Goal: Transaction & Acquisition: Purchase product/service

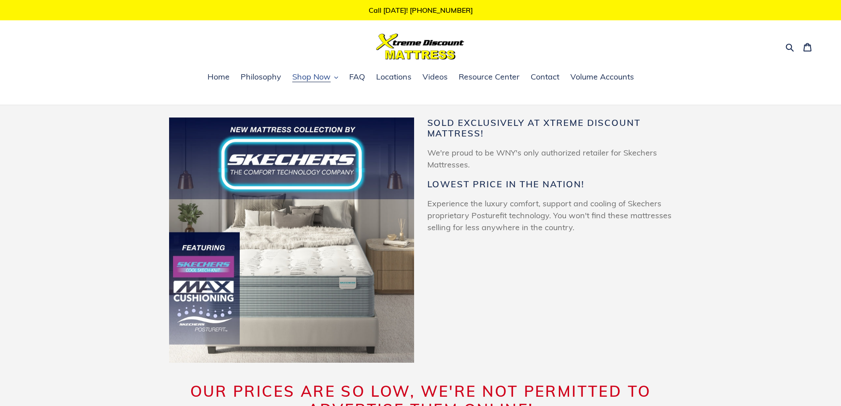
click at [307, 76] on span "Shop Now" at bounding box center [311, 76] width 38 height 11
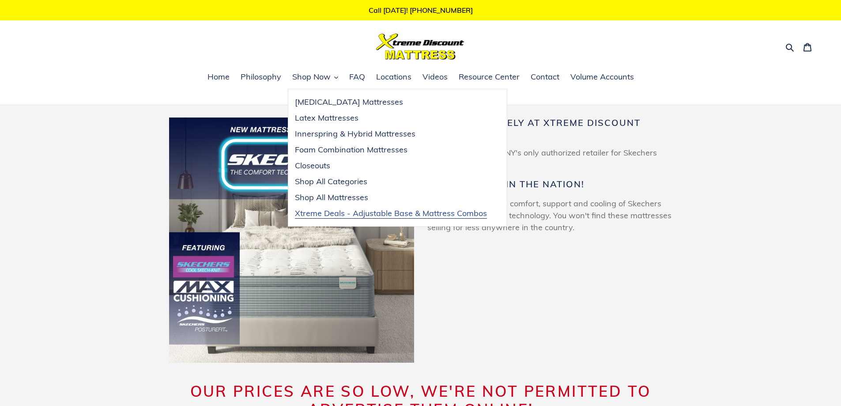
click at [374, 213] on span "Xtreme Deals - Adjustable Base & Mattress Combos" at bounding box center [391, 213] width 192 height 11
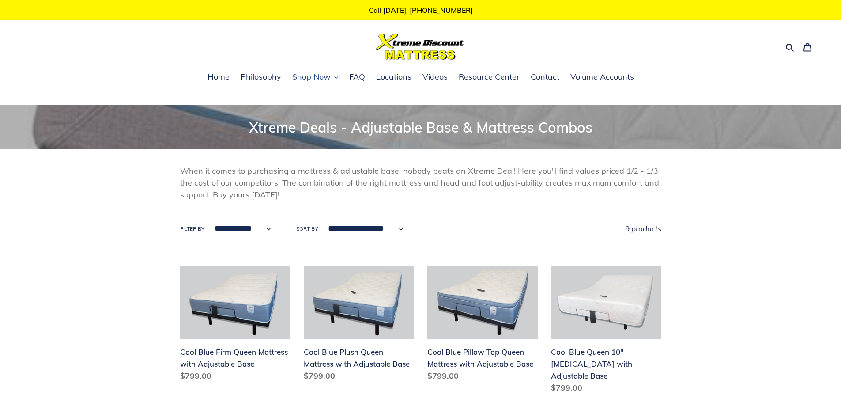
click at [304, 73] on span "Shop Now" at bounding box center [311, 76] width 38 height 11
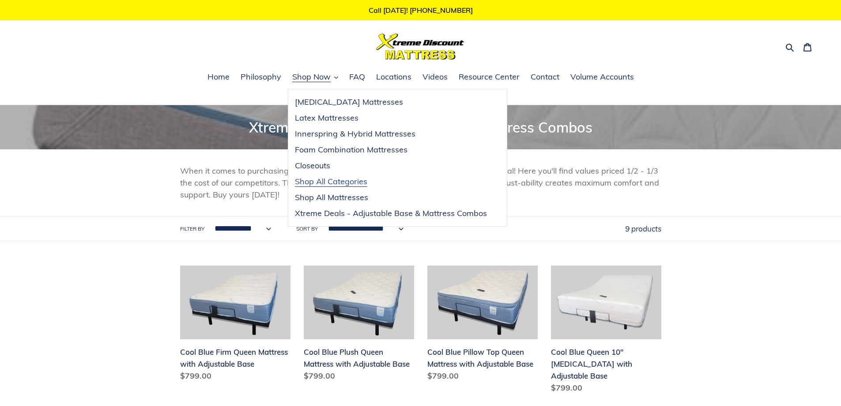
click at [333, 180] on span "Shop All Categories" at bounding box center [331, 181] width 72 height 11
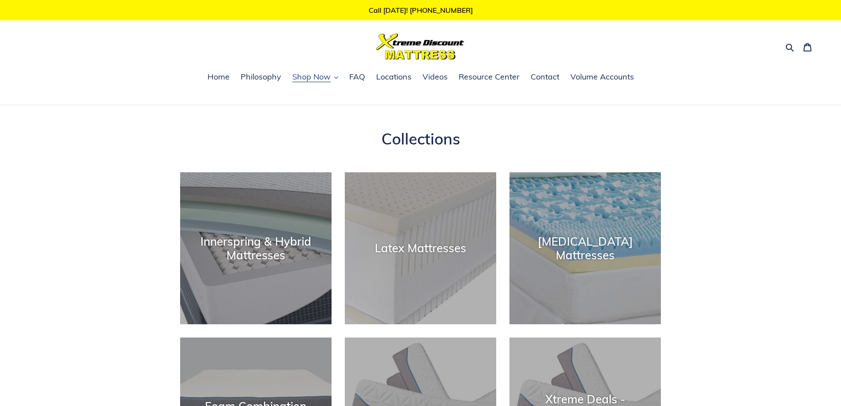
click at [316, 77] on span "Shop Now" at bounding box center [311, 76] width 38 height 11
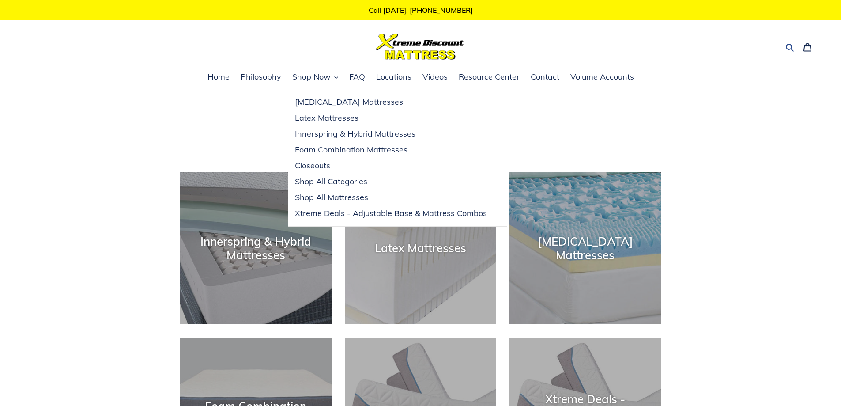
click at [788, 45] on icon "button" at bounding box center [789, 47] width 9 height 9
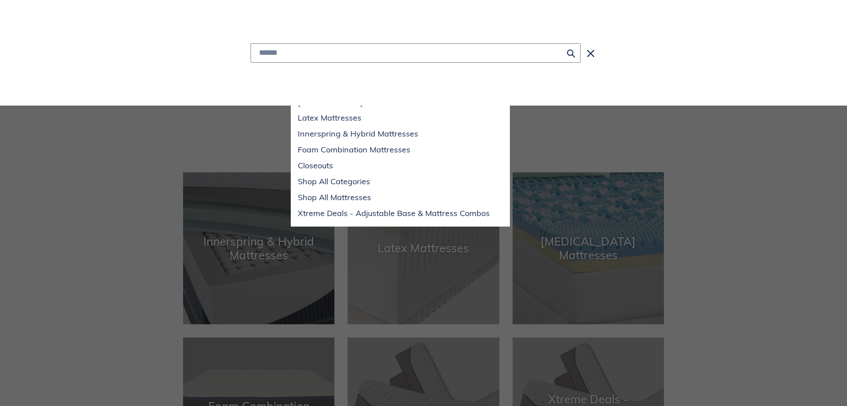
click at [327, 53] on input "Search" at bounding box center [416, 52] width 330 height 19
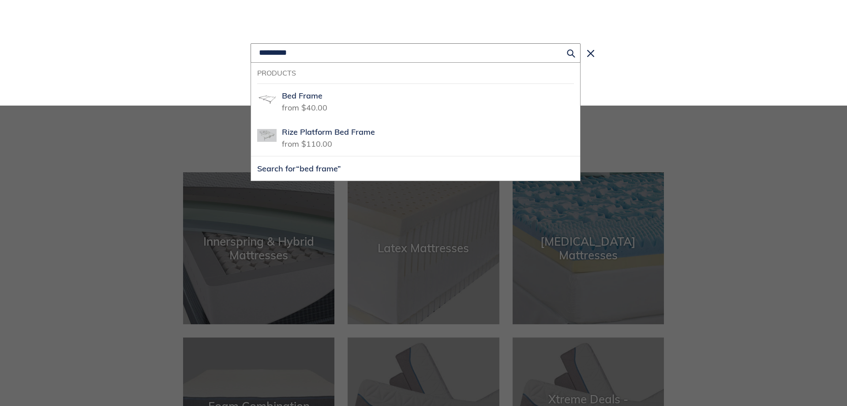
type input "*********"
click at [251, 156] on button "Search for “bed frame”" at bounding box center [415, 168] width 329 height 24
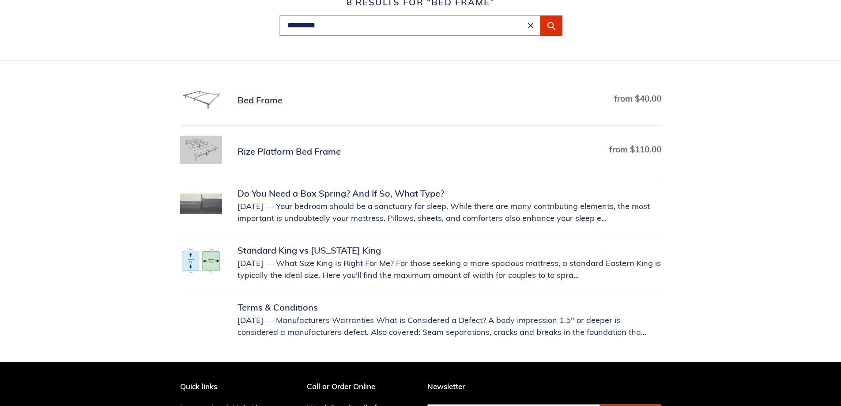
scroll to position [88, 0]
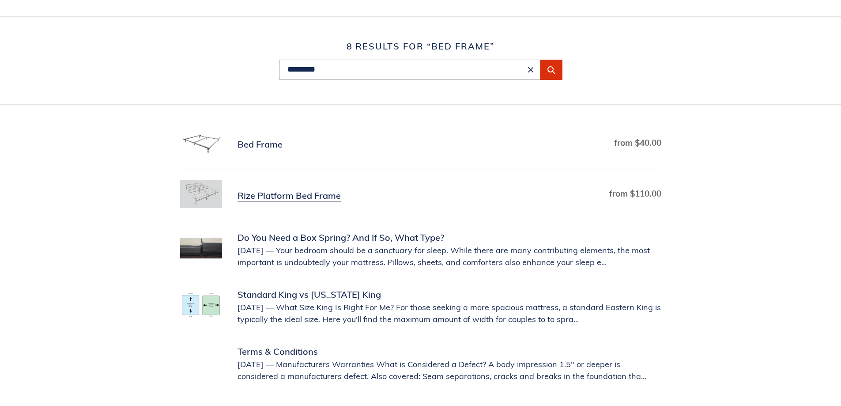
click at [280, 195] on link "Rize Platform Bed Frame" at bounding box center [420, 195] width 481 height 31
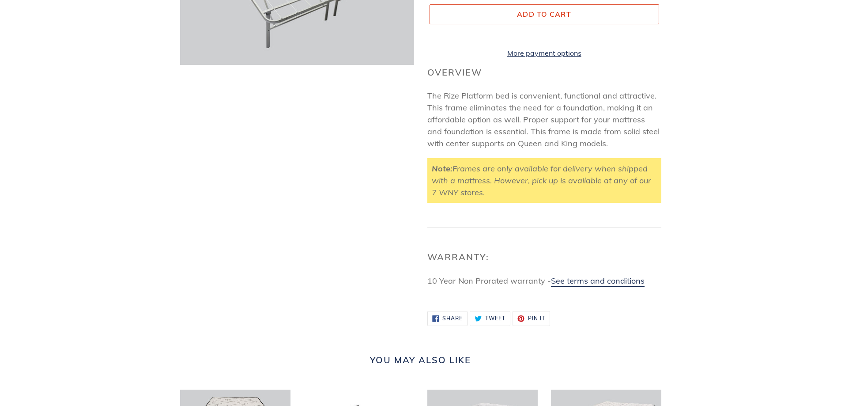
scroll to position [88, 0]
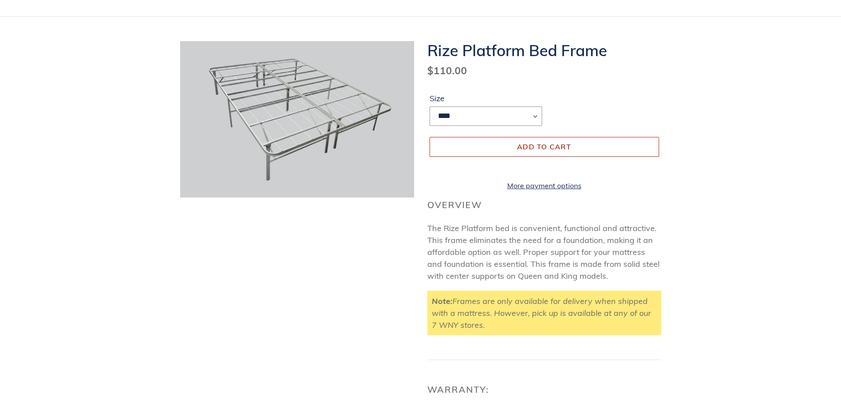
click at [548, 148] on span "Add to cart" at bounding box center [544, 146] width 54 height 9
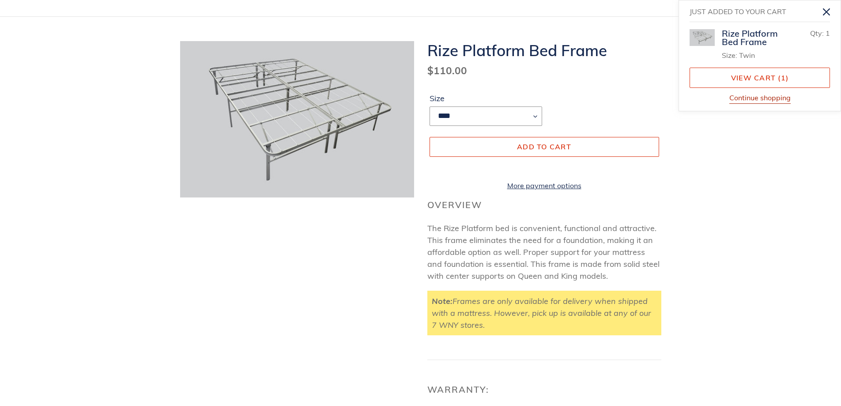
click at [761, 98] on button "Continue shopping" at bounding box center [759, 97] width 61 height 11
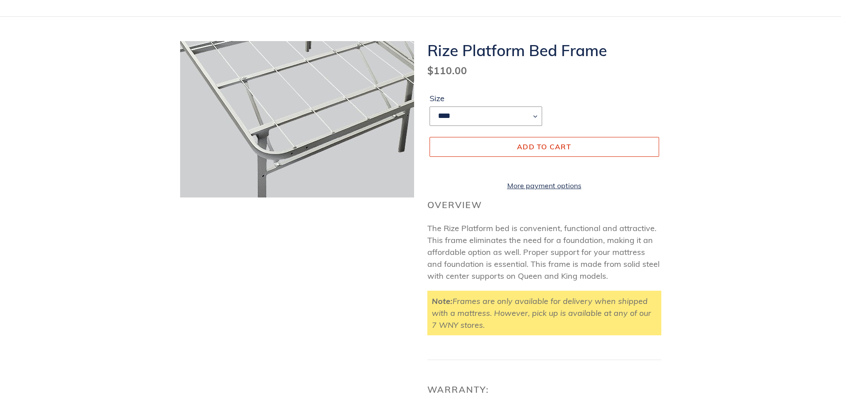
scroll to position [0, 0]
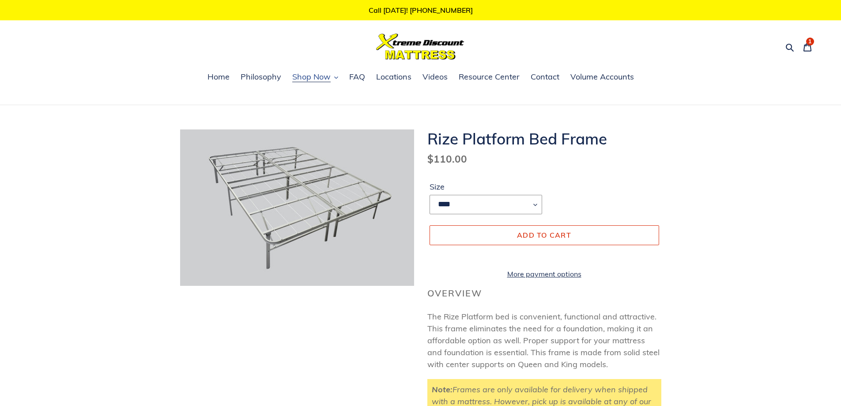
click at [311, 71] on button "Shop Now" at bounding box center [315, 77] width 55 height 13
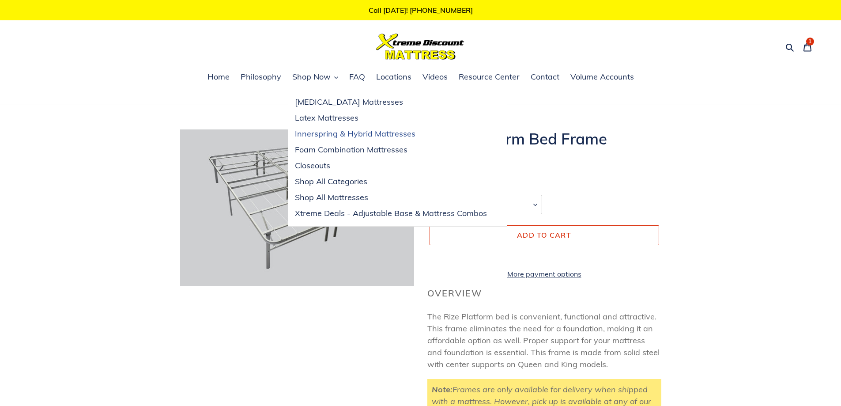
click at [327, 130] on span "Innerspring & Hybrid Mattresses" at bounding box center [355, 133] width 120 height 11
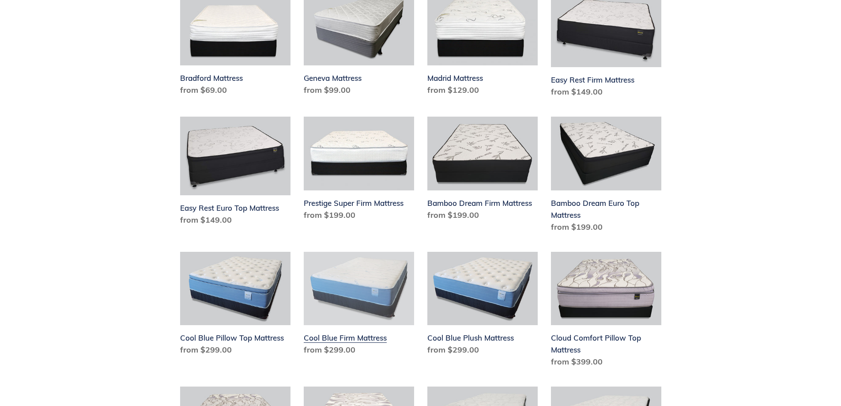
scroll to position [265, 0]
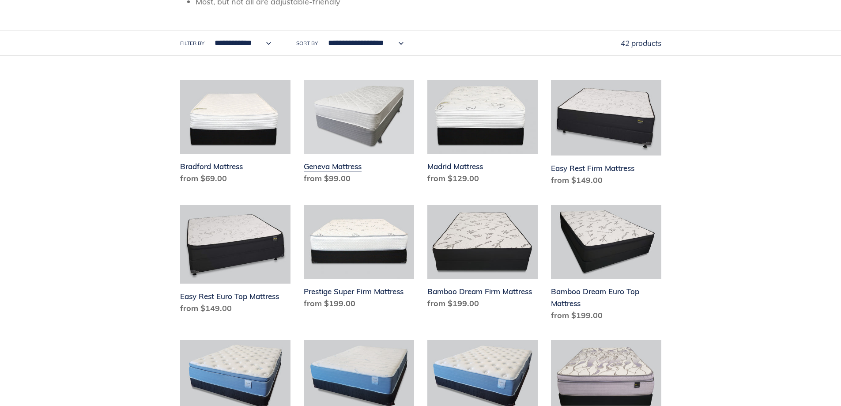
drag, startPoint x: 338, startPoint y: 166, endPoint x: 343, endPoint y: 166, distance: 5.3
click at [339, 166] on link "Geneva Mattress" at bounding box center [359, 134] width 110 height 108
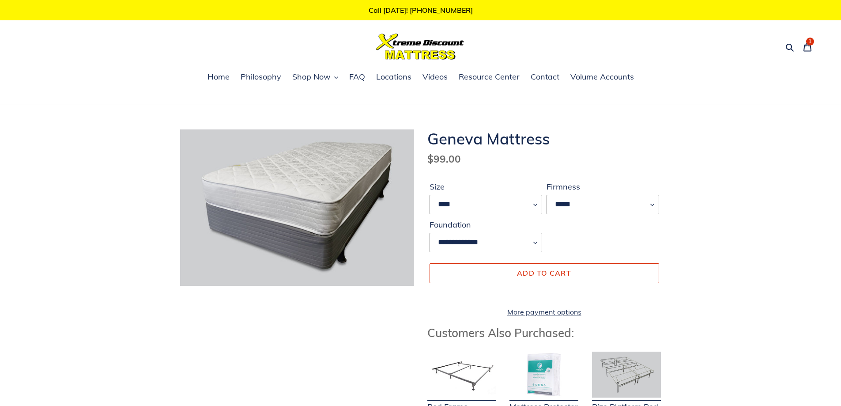
scroll to position [44, 0]
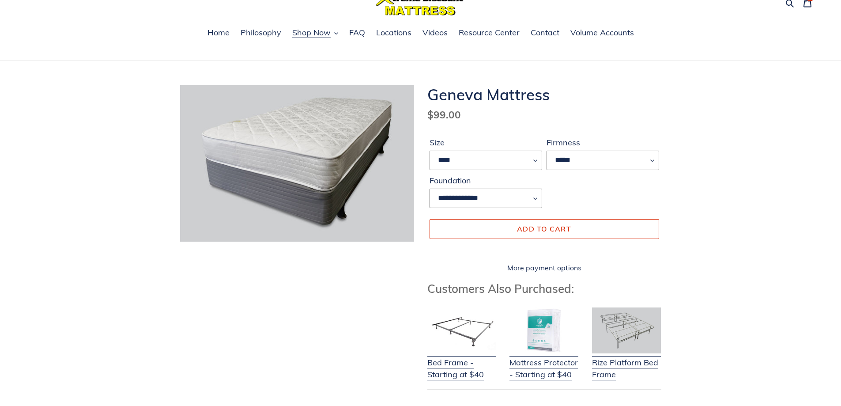
click at [536, 197] on select "**********" at bounding box center [485, 197] width 113 height 19
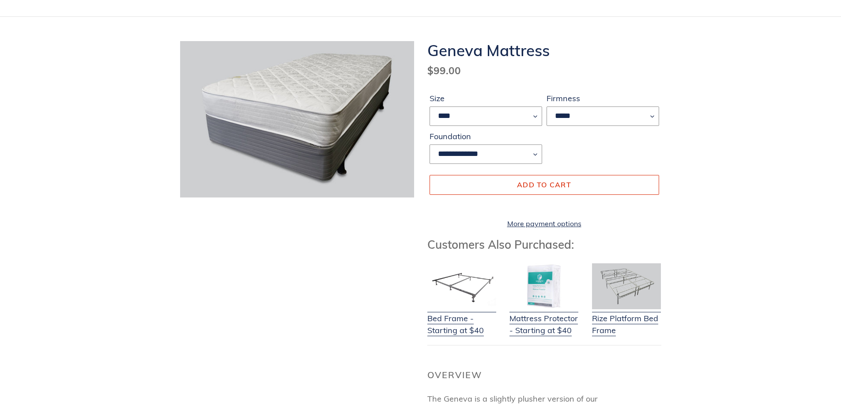
scroll to position [0, 0]
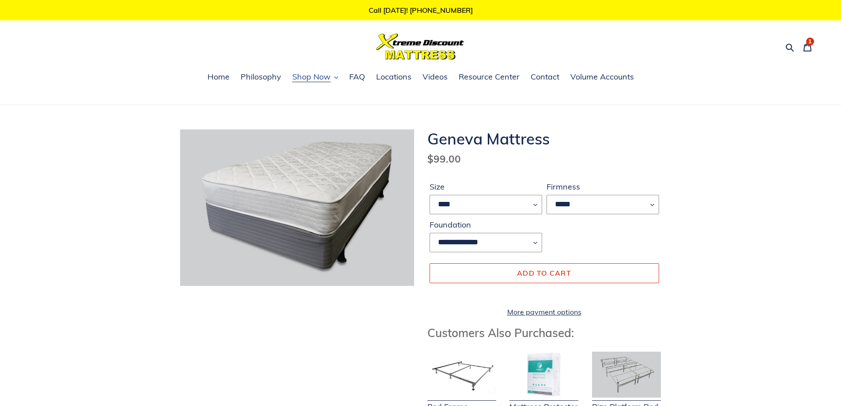
click at [312, 78] on span "Shop Now" at bounding box center [311, 76] width 38 height 11
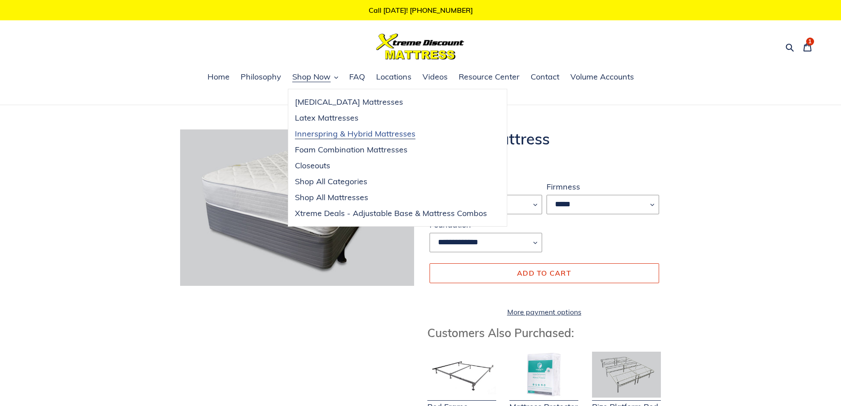
click at [331, 132] on span "Innerspring & Hybrid Mattresses" at bounding box center [355, 133] width 120 height 11
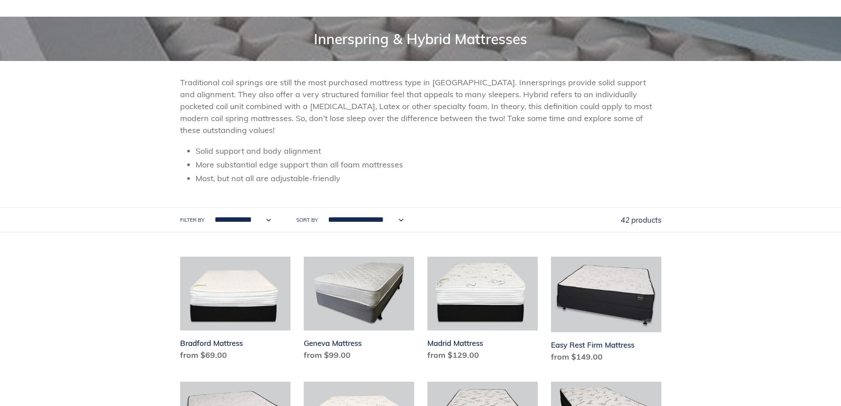
scroll to position [132, 0]
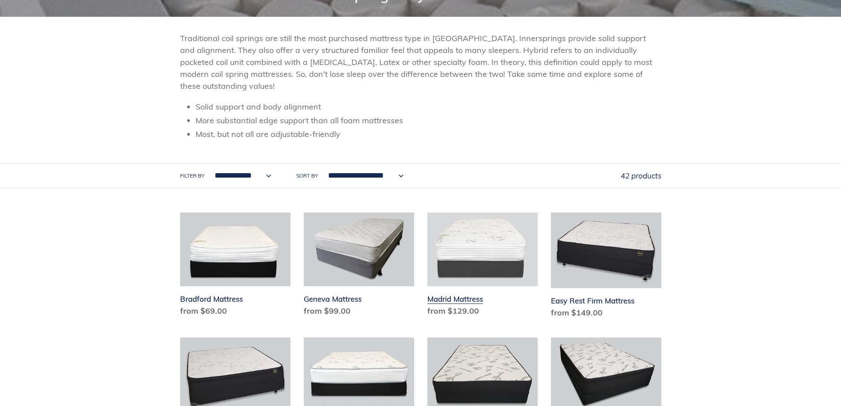
click at [452, 298] on link "Madrid Mattress" at bounding box center [482, 266] width 110 height 108
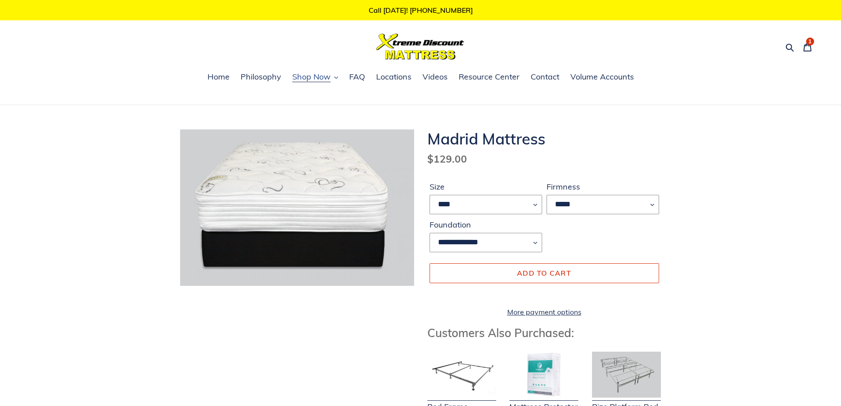
click at [304, 78] on span "Shop Now" at bounding box center [311, 76] width 38 height 11
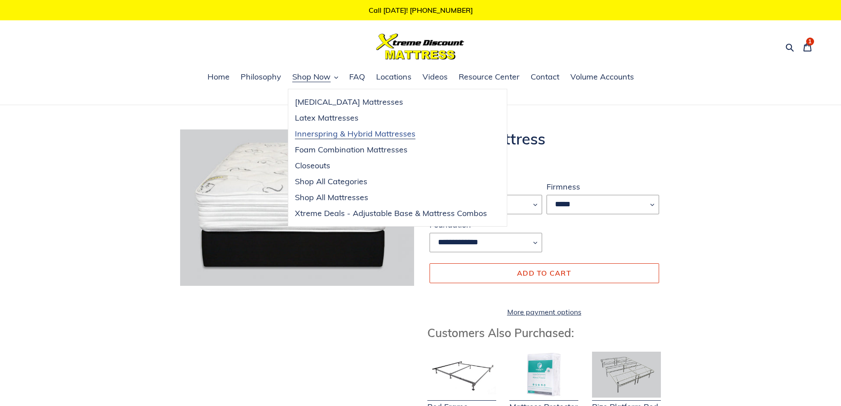
click at [326, 132] on span "Innerspring & Hybrid Mattresses" at bounding box center [355, 133] width 120 height 11
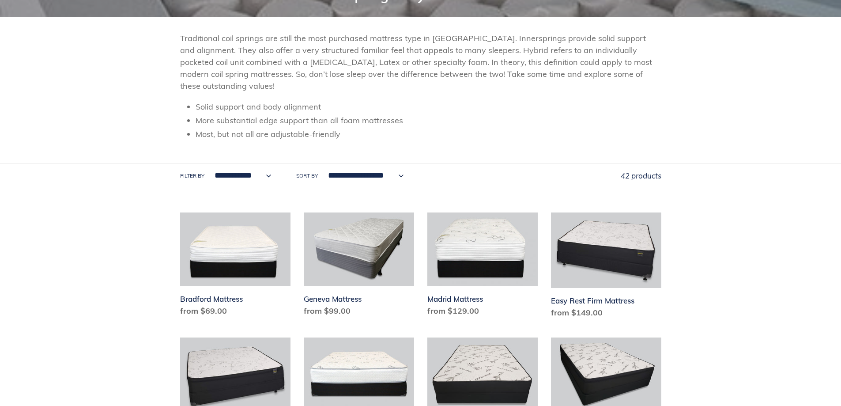
scroll to position [177, 0]
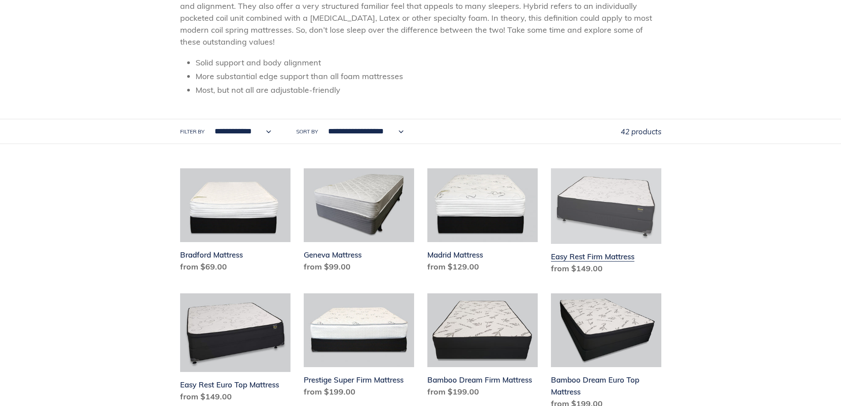
click at [608, 255] on link "Easy Rest Firm Mattress" at bounding box center [606, 222] width 110 height 109
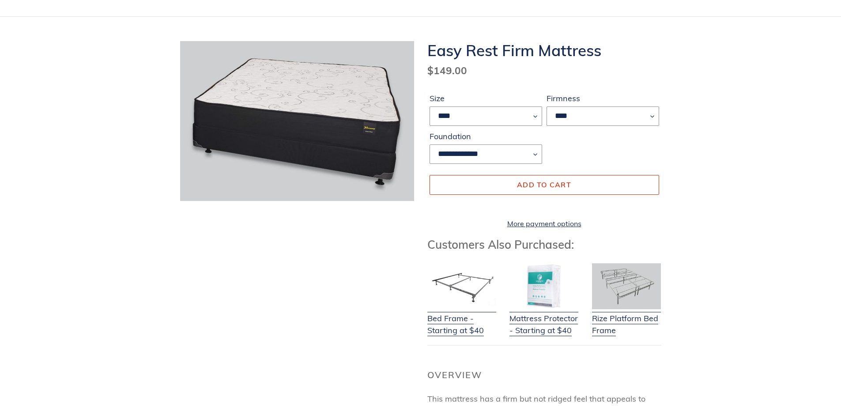
scroll to position [44, 0]
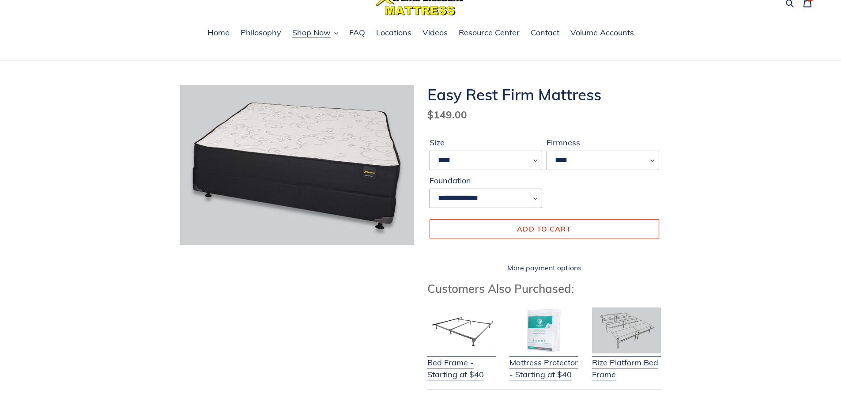
click at [536, 196] on select "**********" at bounding box center [485, 197] width 113 height 19
click at [532, 227] on span "Add to cart" at bounding box center [544, 228] width 54 height 9
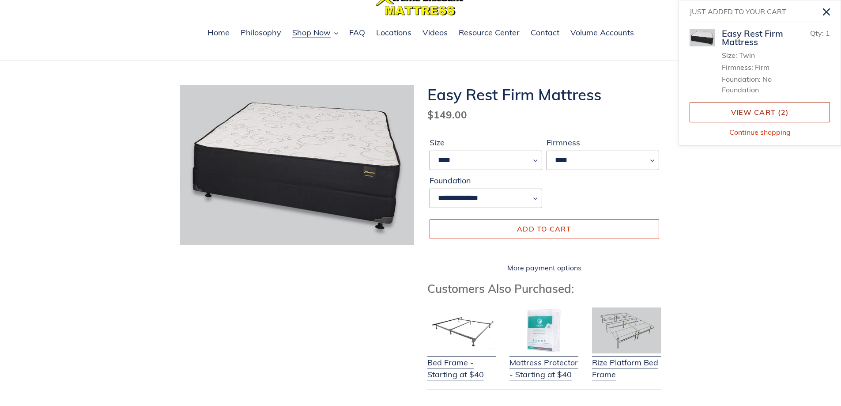
click at [756, 113] on link "View cart ( 2 )" at bounding box center [759, 112] width 140 height 20
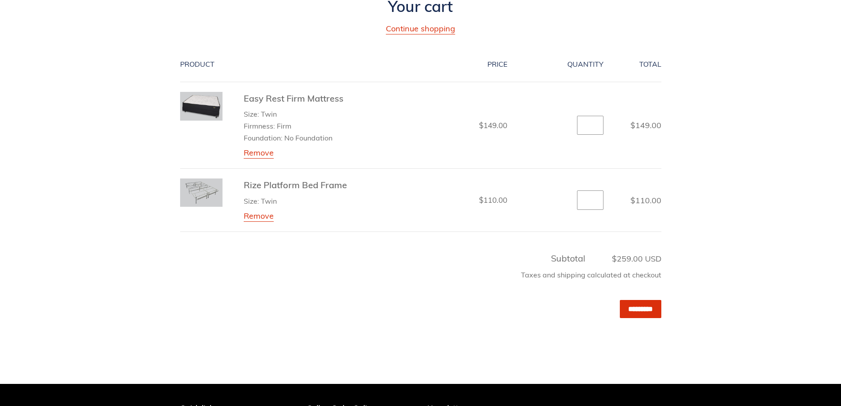
scroll to position [221, 0]
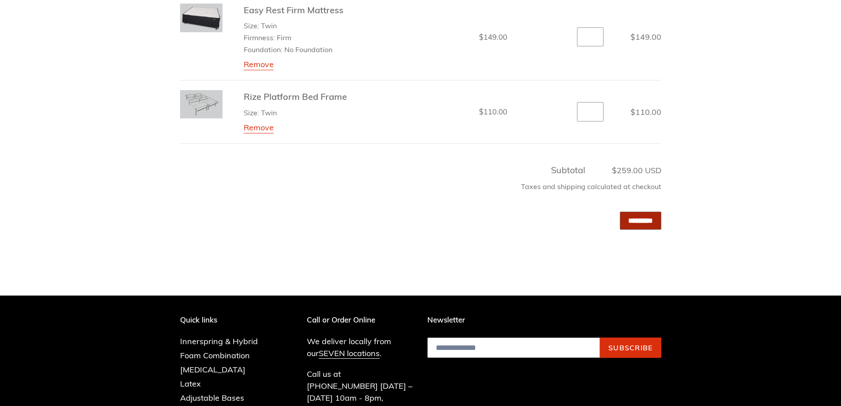
click at [634, 219] on input "*********" at bounding box center [640, 220] width 41 height 18
